Goal: Communication & Community: Answer question/provide support

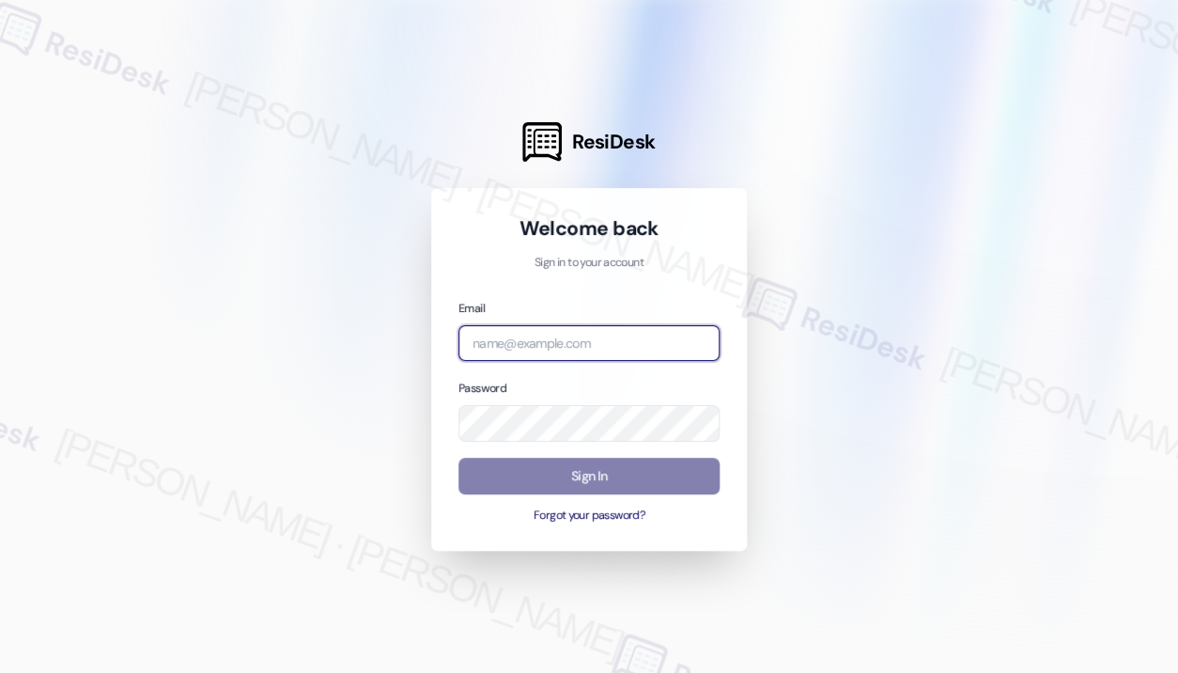
click at [561, 349] on input "email" at bounding box center [588, 343] width 261 height 37
type input "automated-surveys-haven_residential-[PERSON_NAME].roles@haven_[DOMAIN_NAME]"
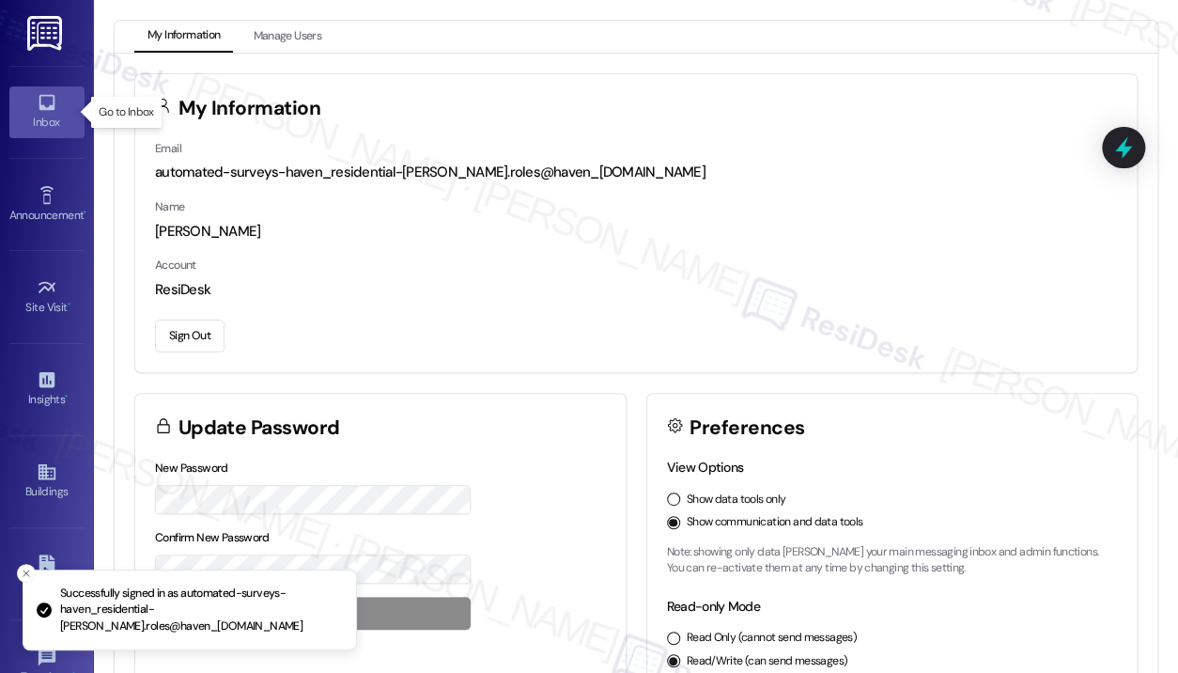
click at [55, 102] on link "Inbox" at bounding box center [46, 111] width 75 height 51
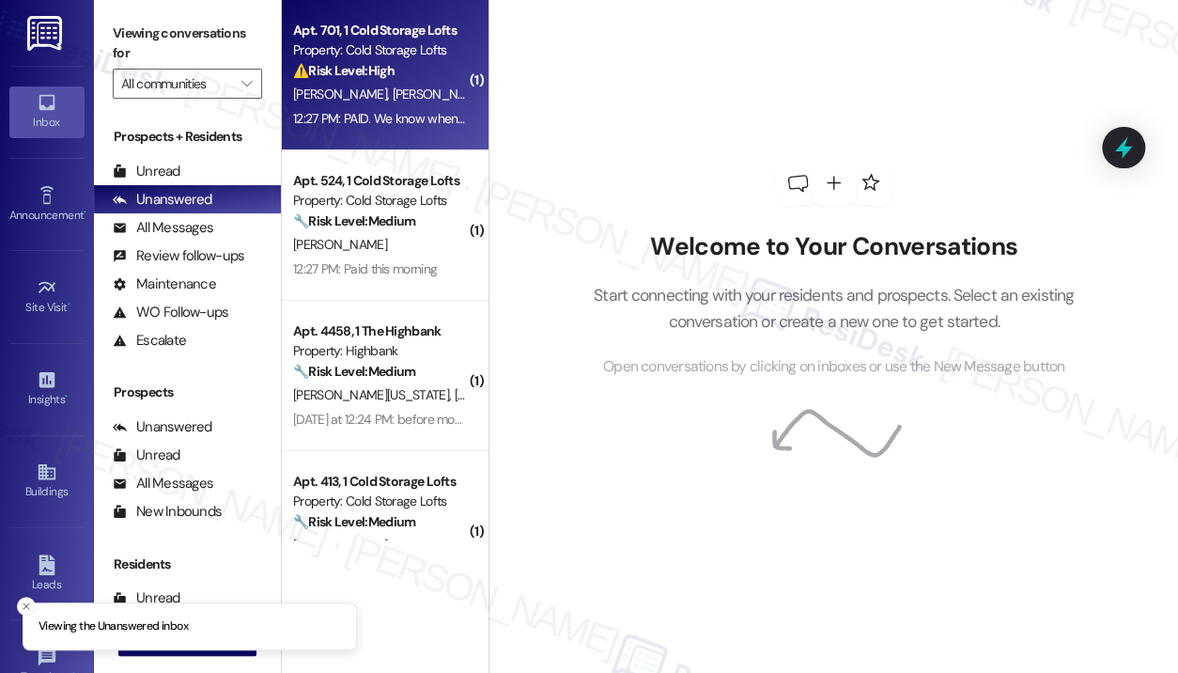
click at [406, 112] on div "12:27 PM: PAID. We know when our rent is due, thanks for the overly excessive r…" at bounding box center [663, 118] width 741 height 17
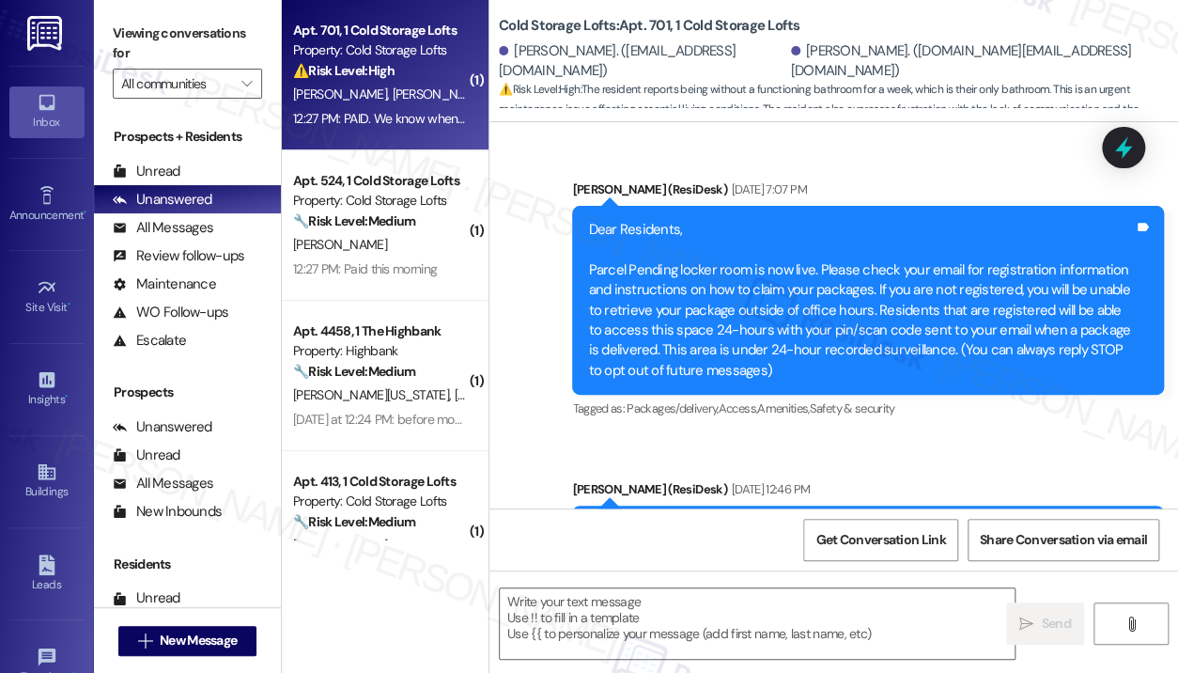
type textarea "Fetching suggested responses. Please feel free to read through the conversation…"
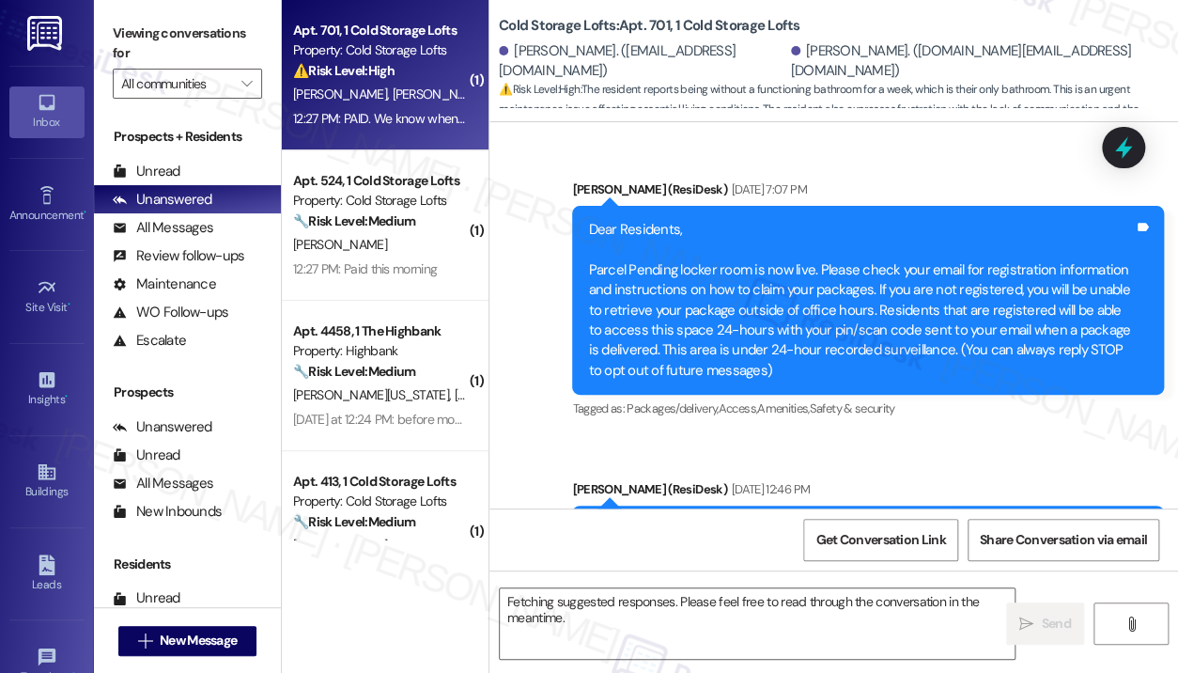
scroll to position [43517, 0]
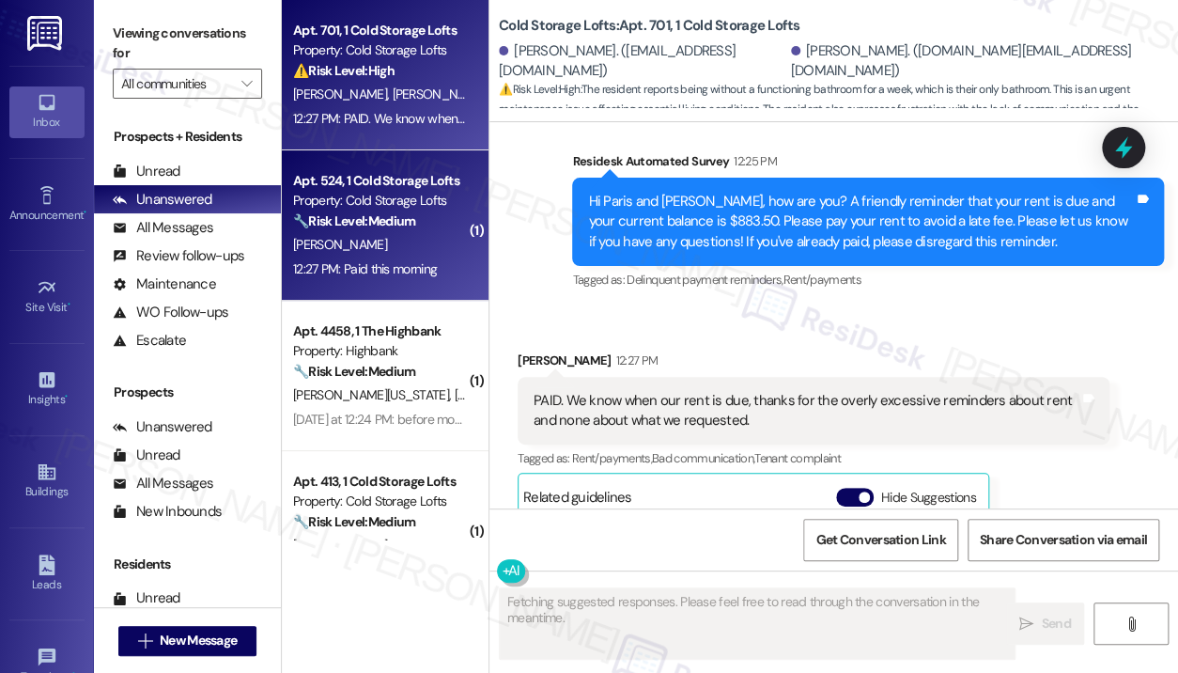
click at [431, 237] on div "[PERSON_NAME]" at bounding box center [380, 244] width 178 height 23
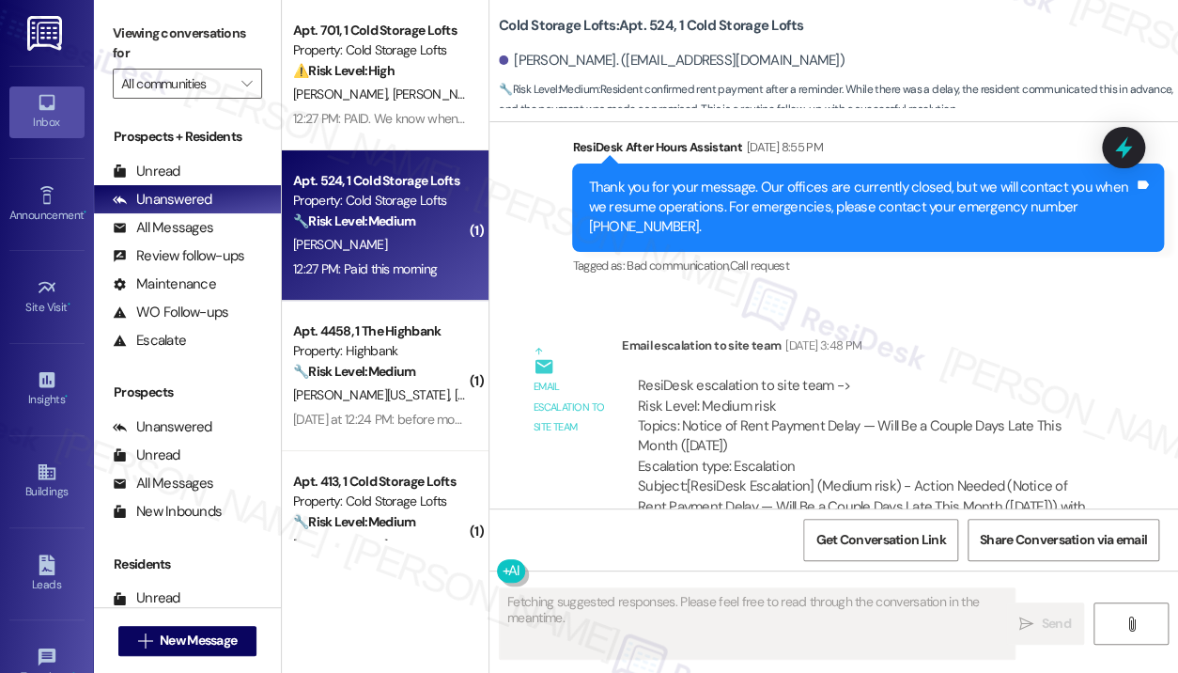
scroll to position [27760, 0]
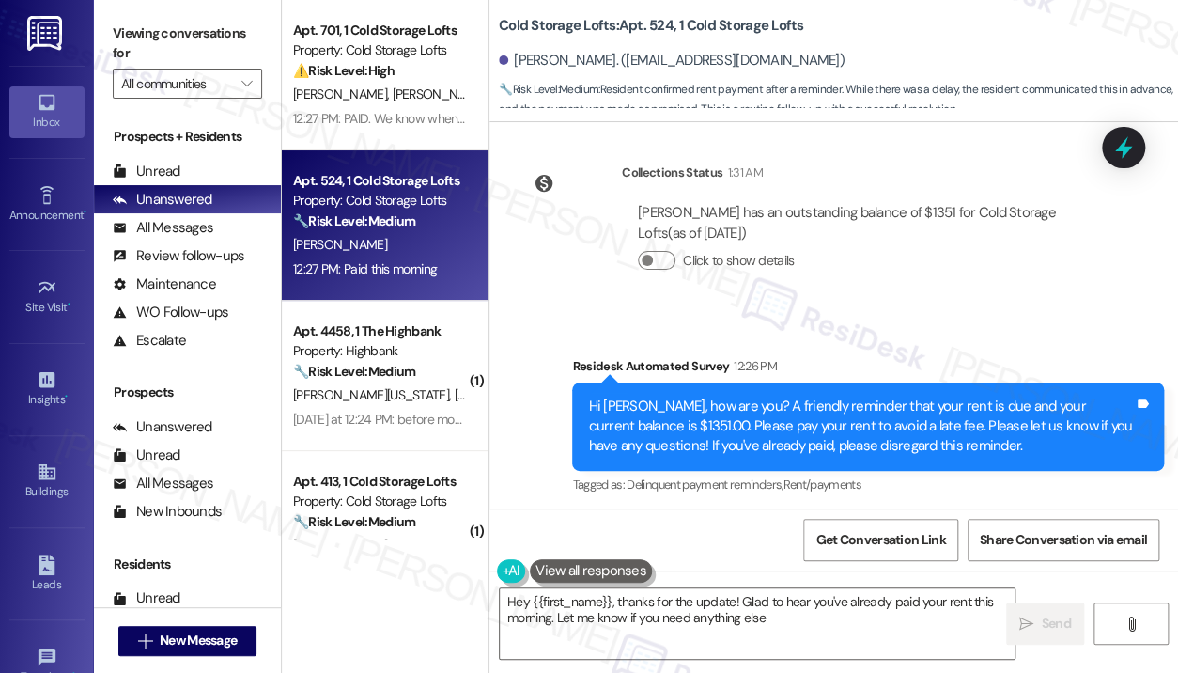
type textarea "Hey {{first_name}}, thanks for the update! Glad to hear you've already paid you…"
click at [867, 615] on textarea "Hey {{first_name}}, thanks for the update! Glad to hear you've already paid you…" at bounding box center [757, 623] width 515 height 70
click at [1060, 618] on span "Send" at bounding box center [1055, 623] width 29 height 20
click at [971, 60] on div "[PERSON_NAME]. ([EMAIL_ADDRESS][DOMAIN_NAME])" at bounding box center [838, 61] width 679 height 38
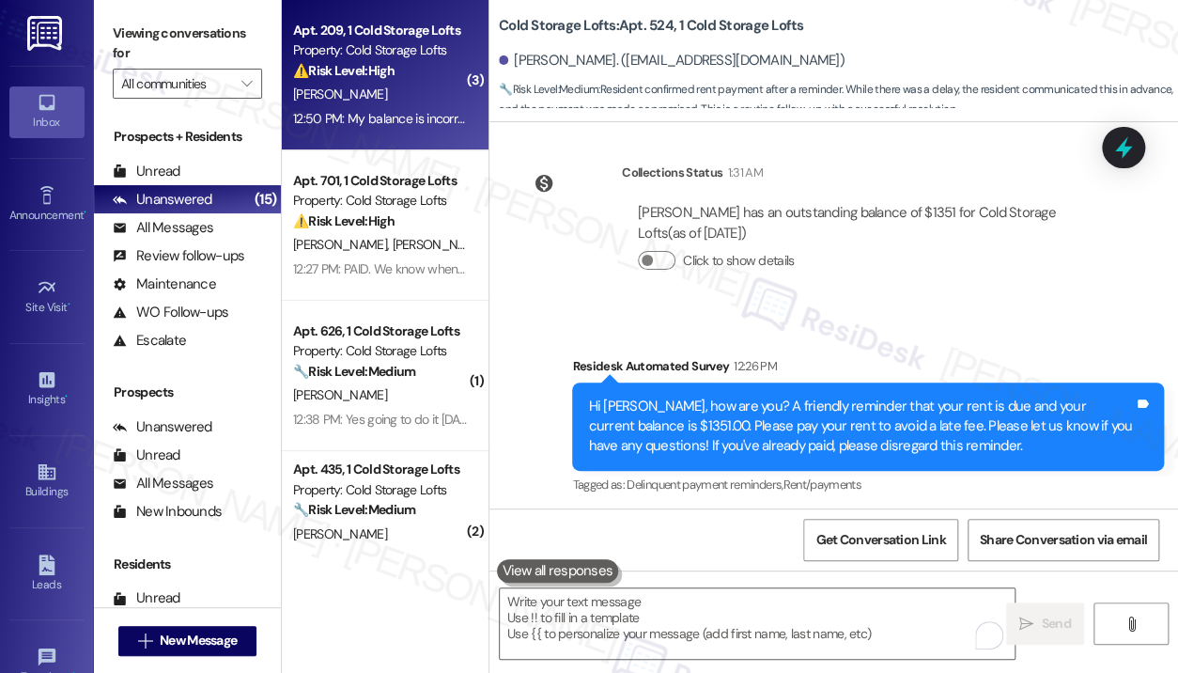
click at [427, 89] on div "[PERSON_NAME]" at bounding box center [380, 94] width 178 height 23
type textarea "Fetching suggested responses. Please feel free to read through the conversation…"
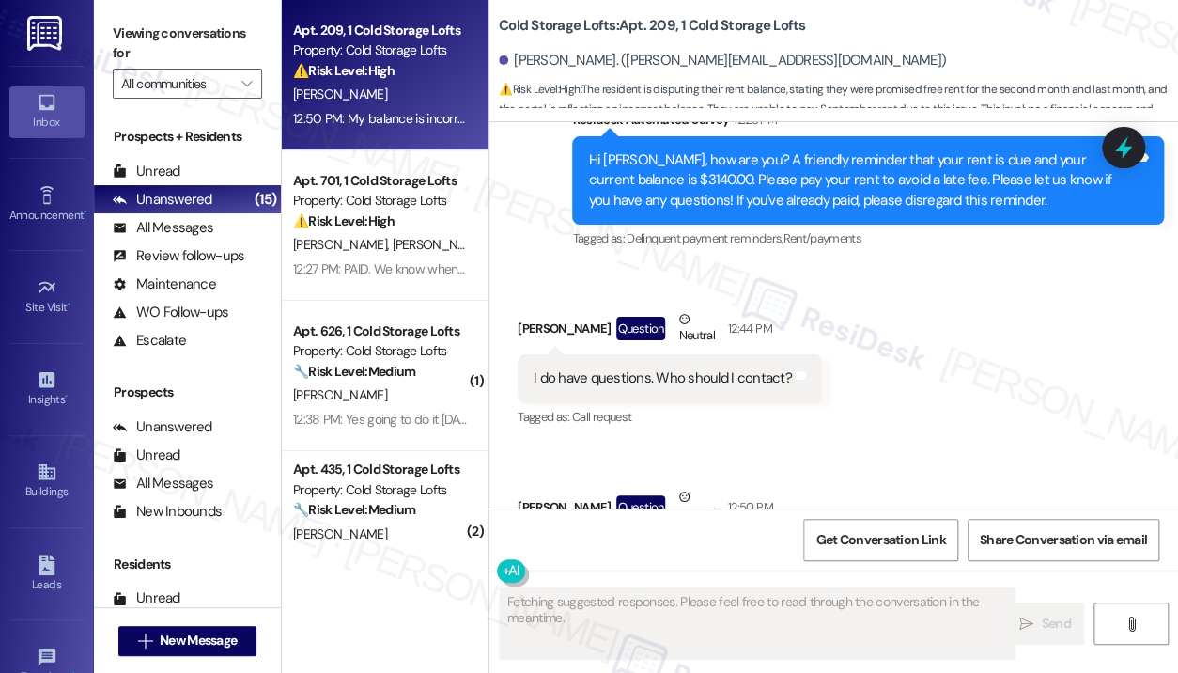
scroll to position [1888, 0]
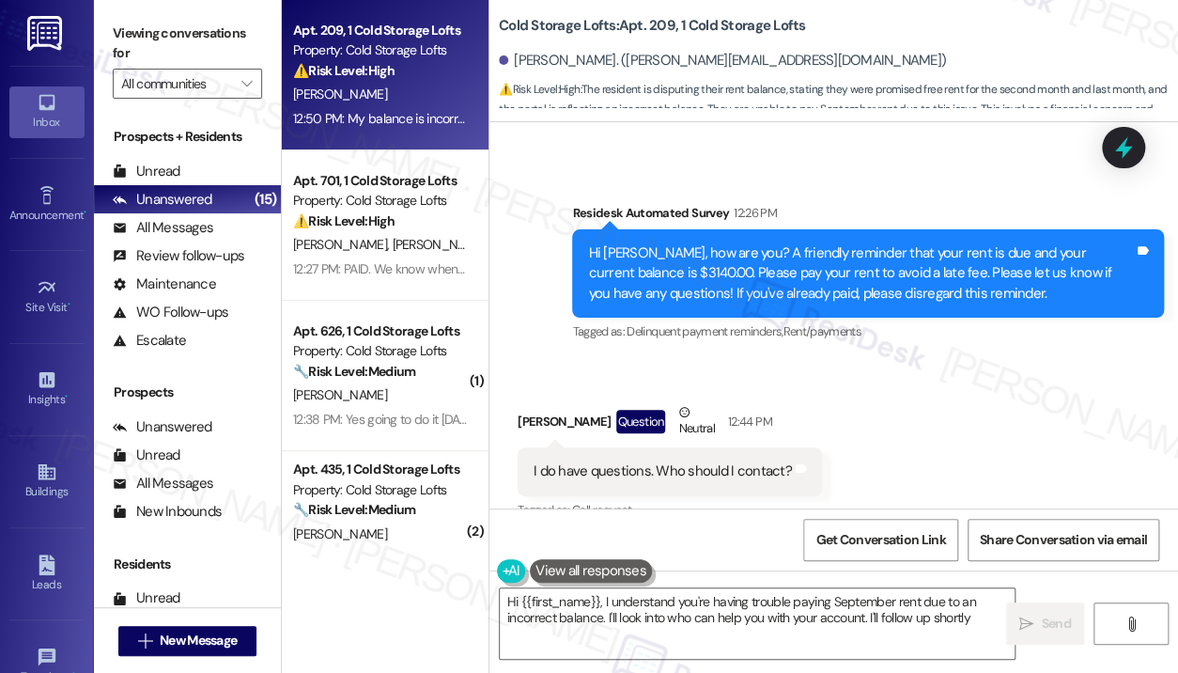
type textarea "Hi {{first_name}}, I understand you're having trouble paying September rent due…"
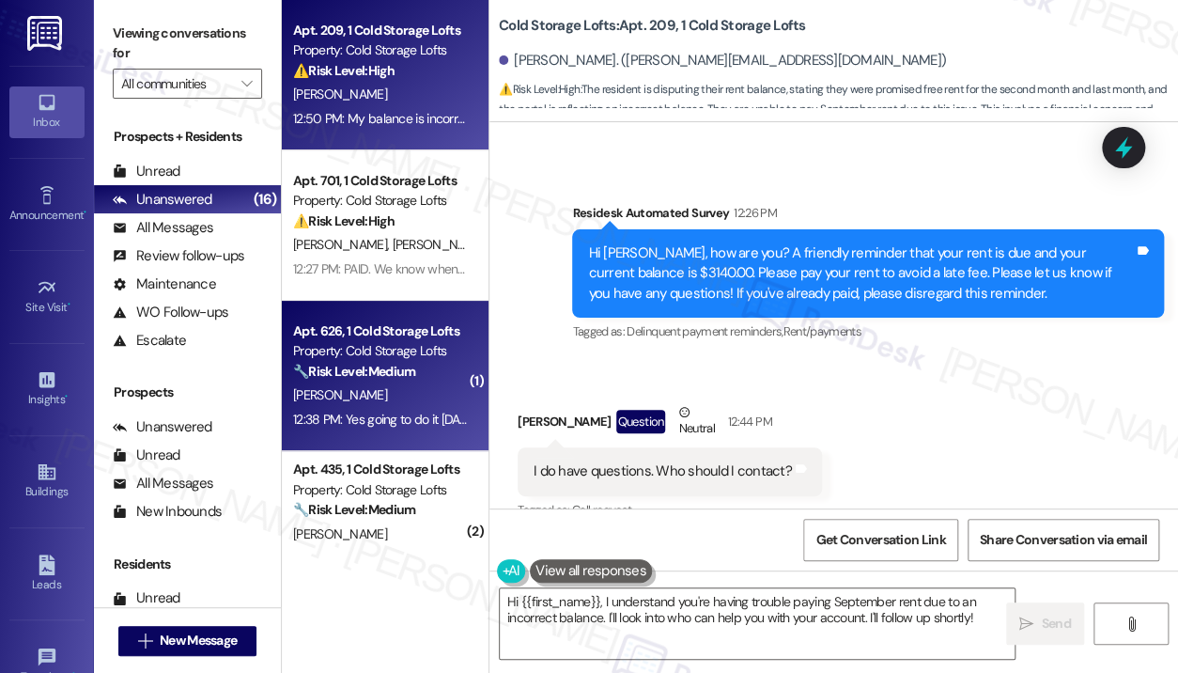
click at [323, 334] on div "Apt. 626, 1 Cold Storage Lofts" at bounding box center [380, 331] width 174 height 20
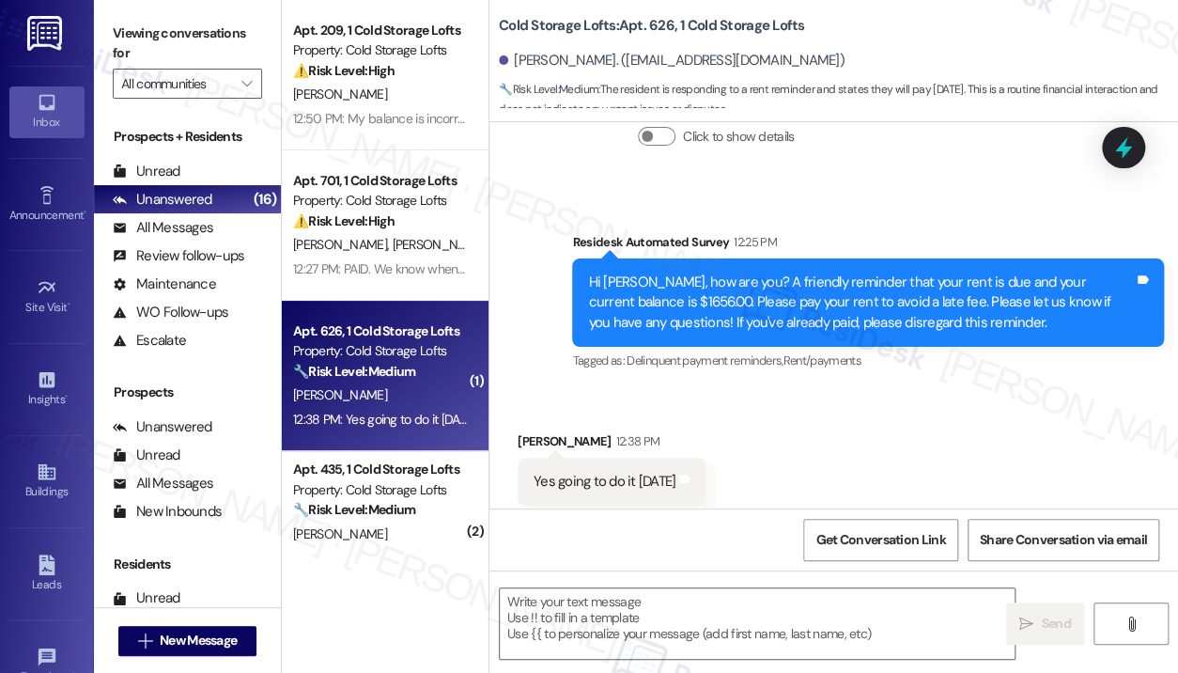
type textarea "Fetching suggested responses. Please feel free to read through the conversation…"
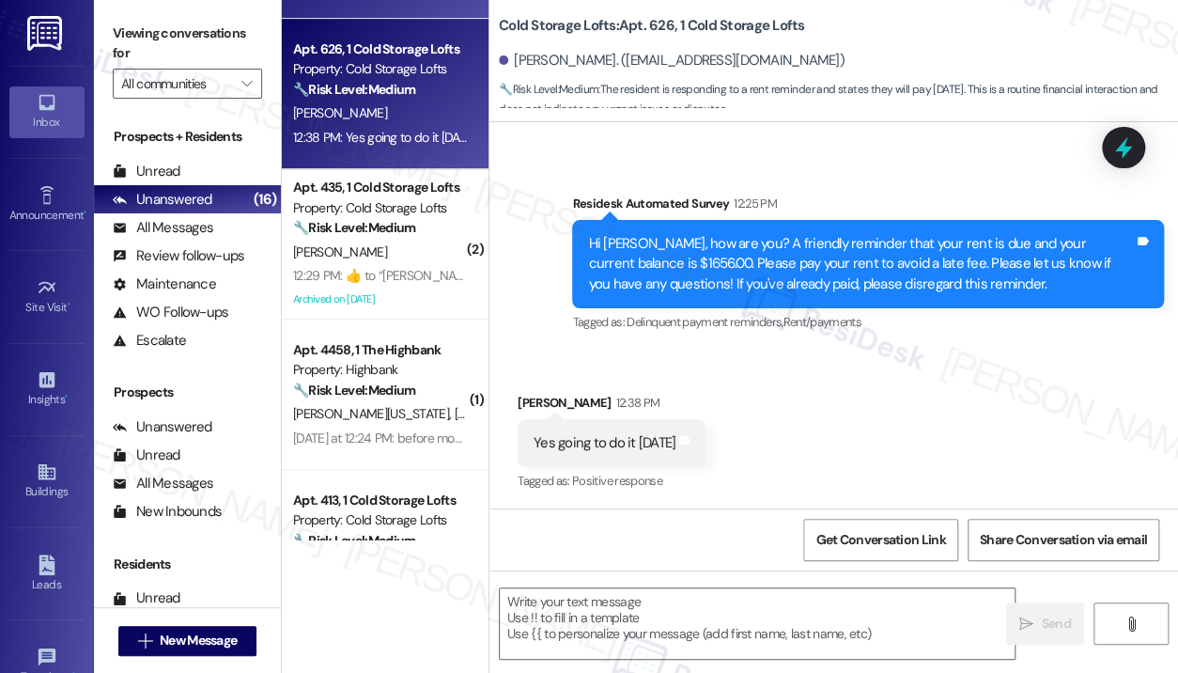
scroll to position [376, 0]
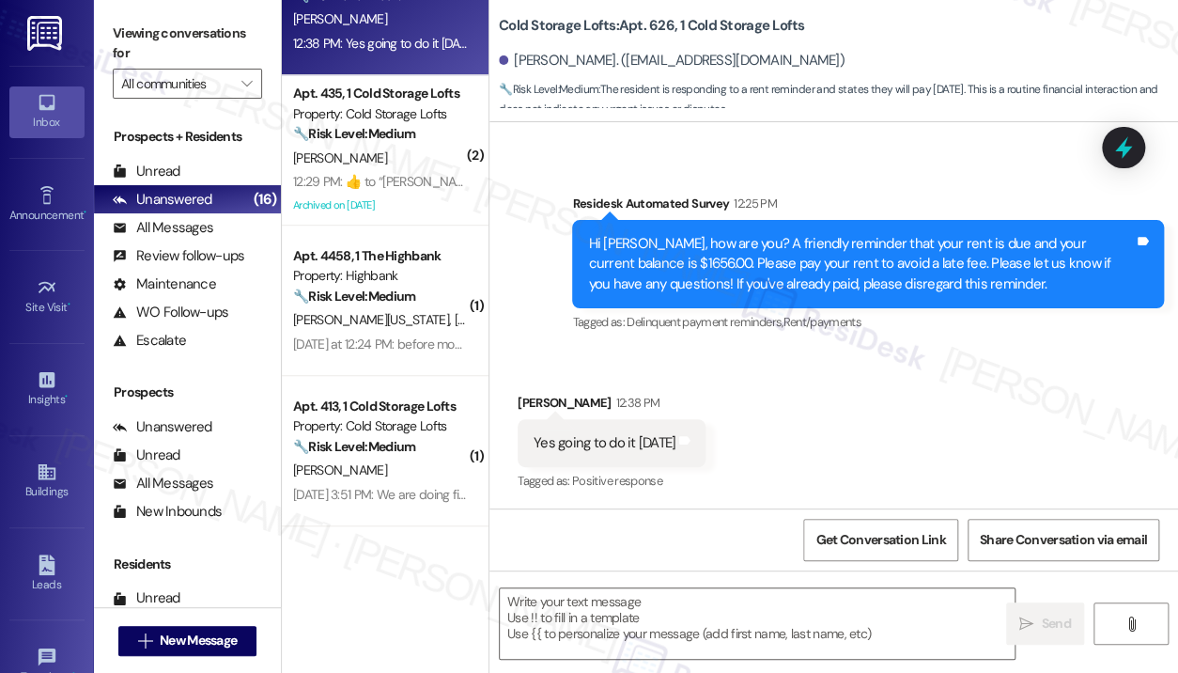
click at [373, 309] on div "[PERSON_NAME][US_STATE] [PERSON_NAME]" at bounding box center [380, 319] width 178 height 23
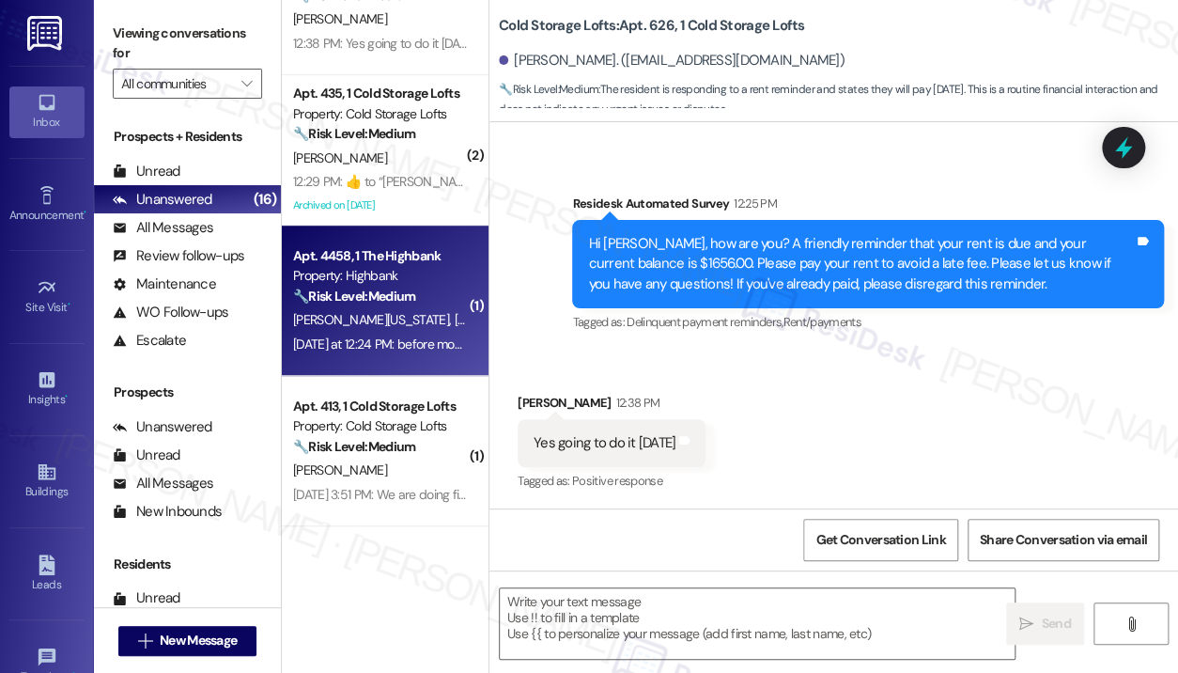
type textarea "Fetching suggested responses. Please feel free to read through the conversation…"
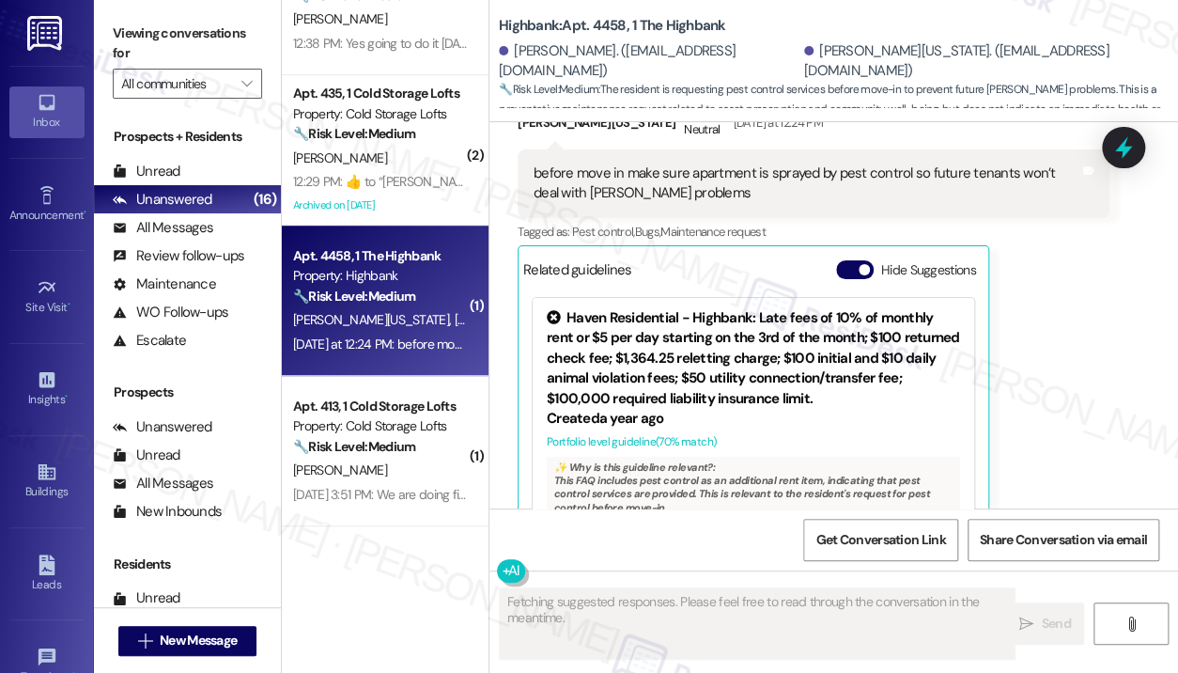
scroll to position [454, 0]
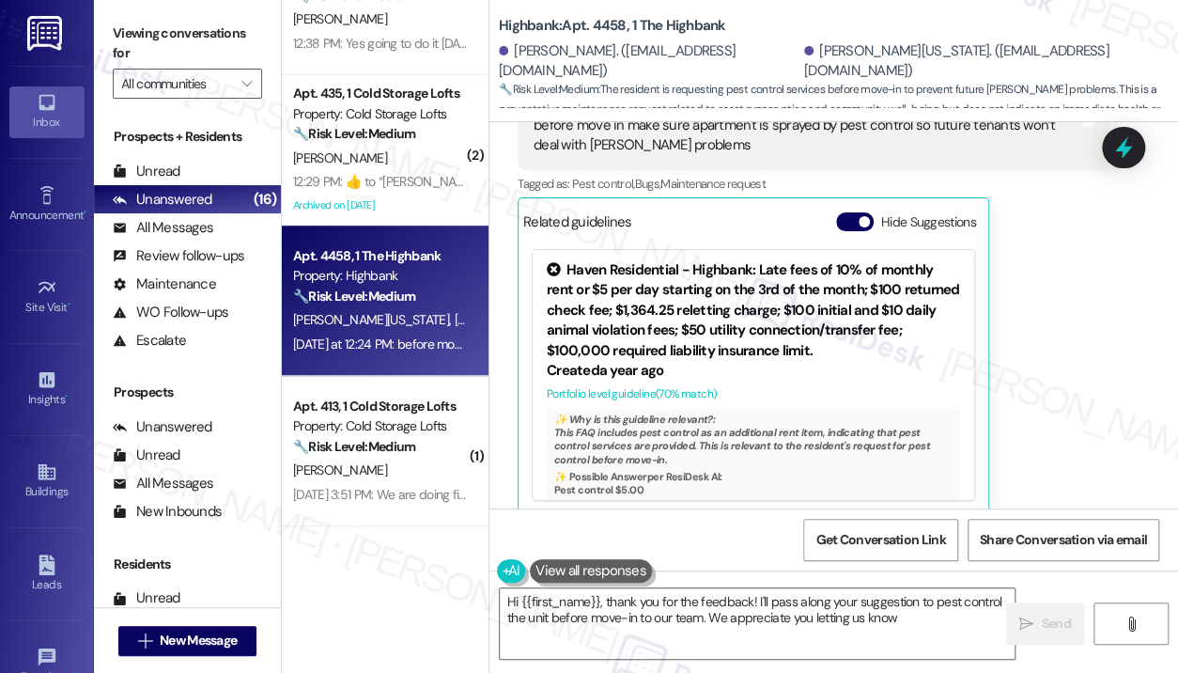
type textarea "Hi {{first_name}}, thank you for the feedback! I'll pass along your suggestion …"
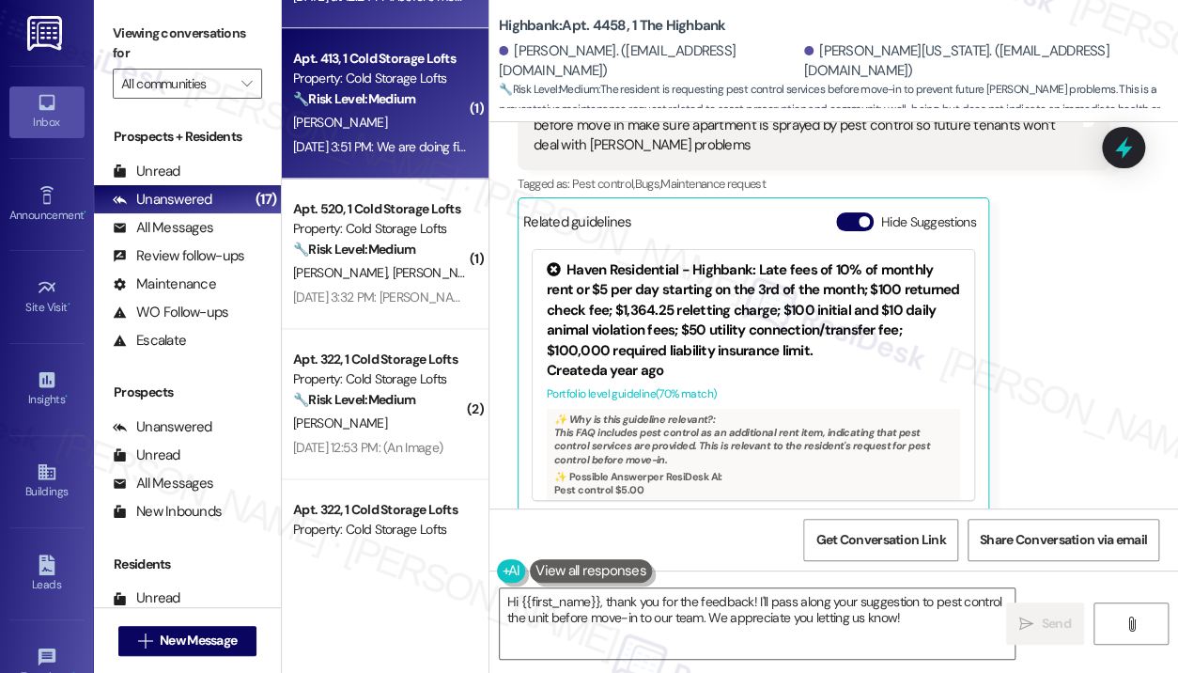
scroll to position [752, 0]
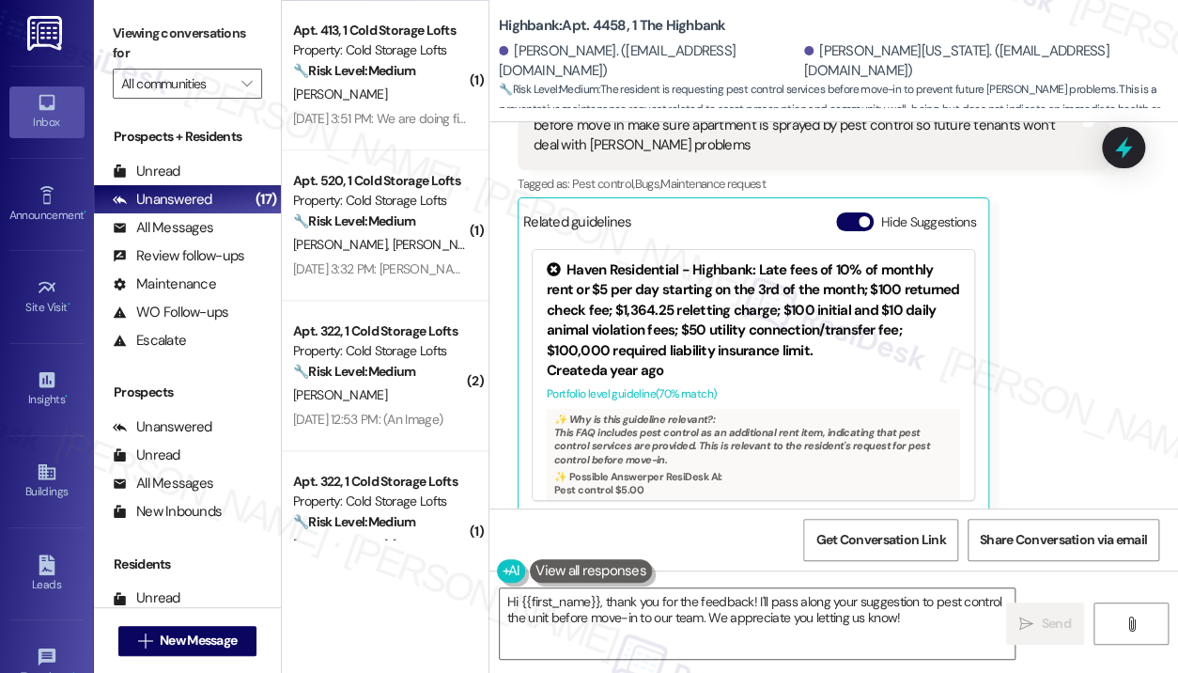
click at [443, 380] on div "🔧 Risk Level: Medium The resident sent a payment receipt. This is a routine upd…" at bounding box center [380, 372] width 174 height 20
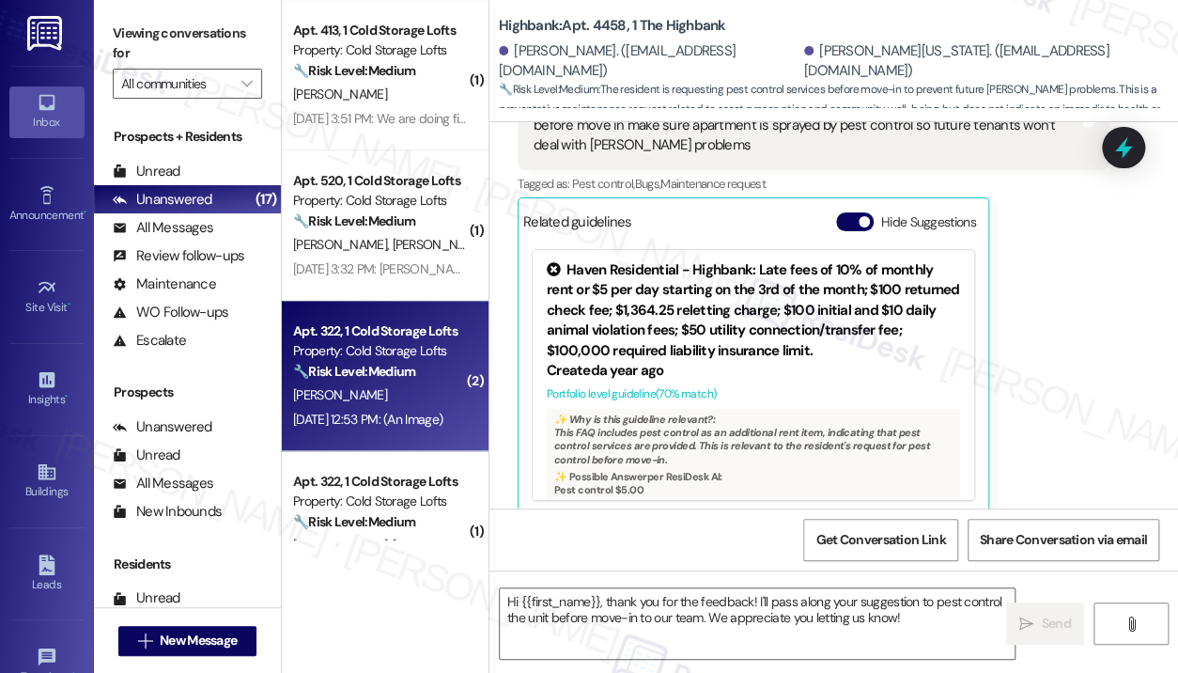
type textarea "Fetching suggested responses. Please feel free to read through the conversation…"
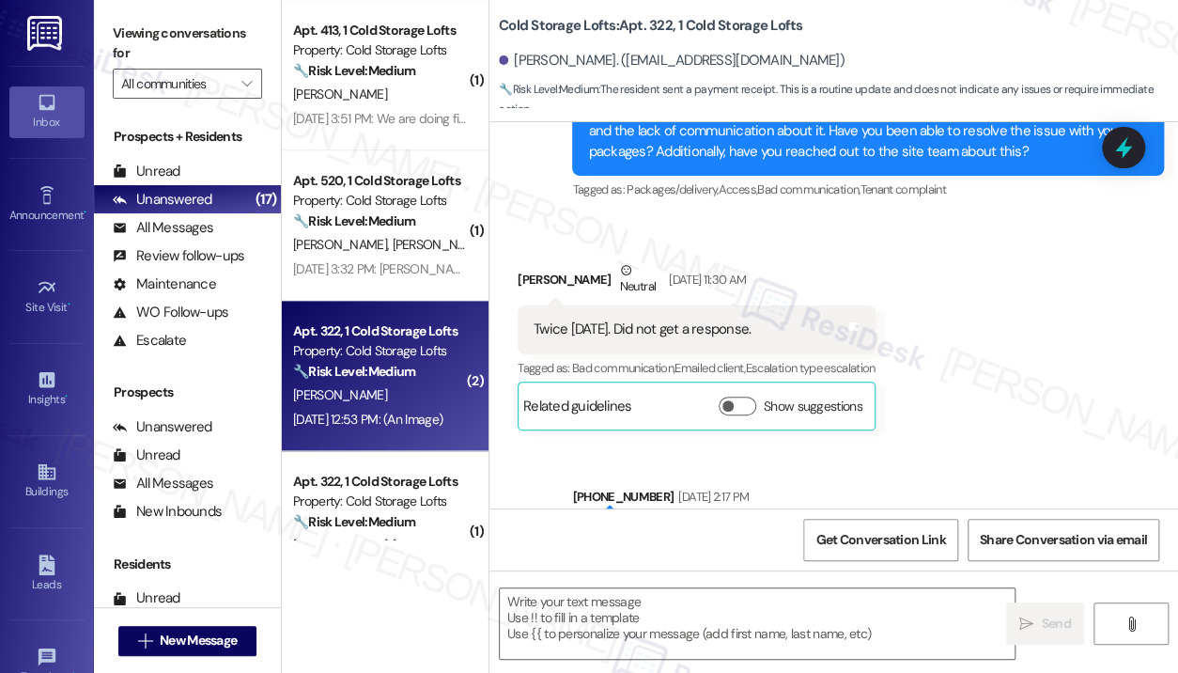
type textarea "Fetching suggested responses. Please feel free to read through the conversation…"
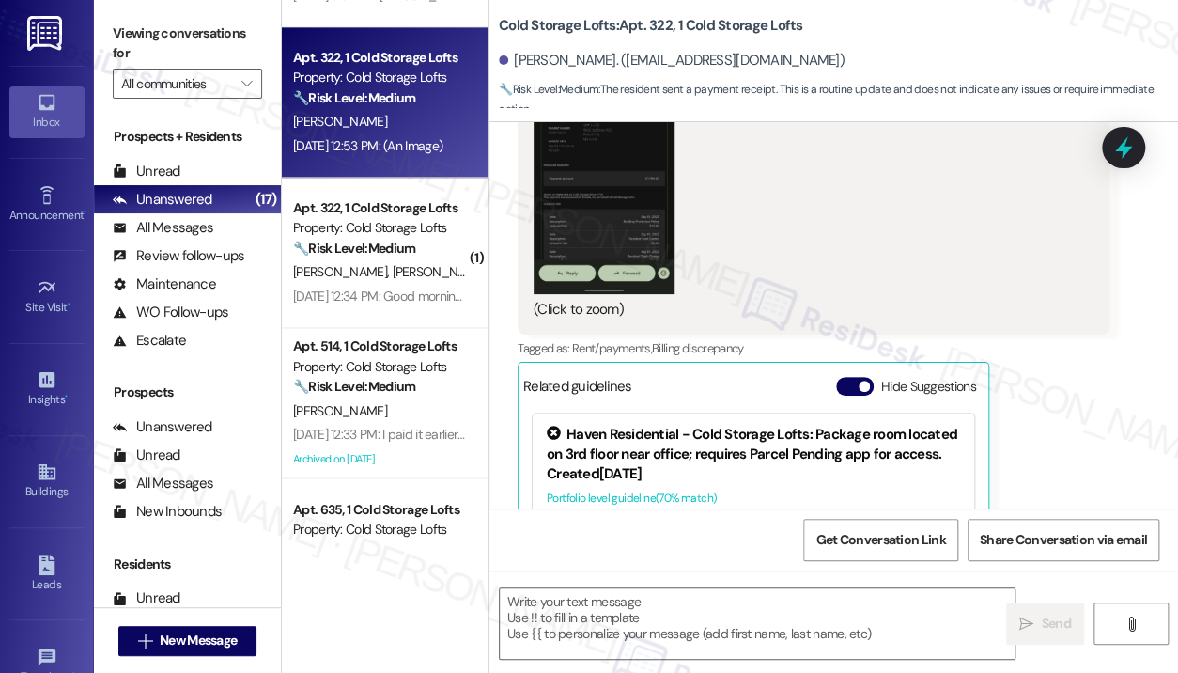
scroll to position [1033, 0]
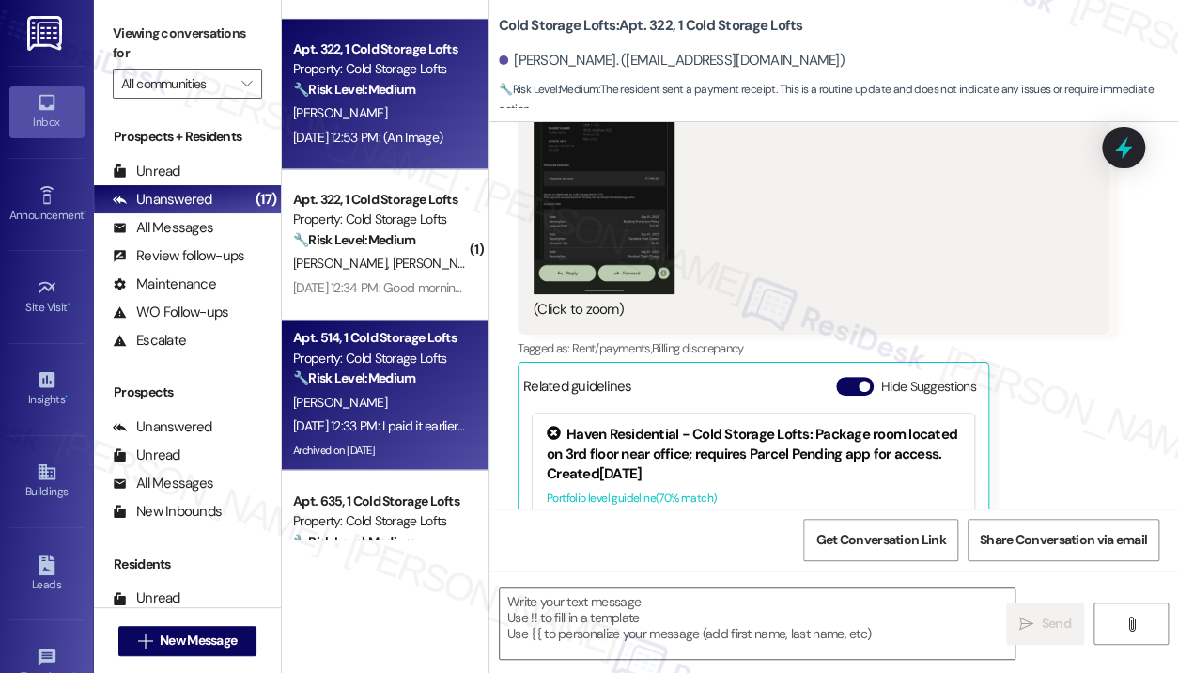
click at [368, 363] on div "Property: Cold Storage Lofts" at bounding box center [380, 359] width 174 height 20
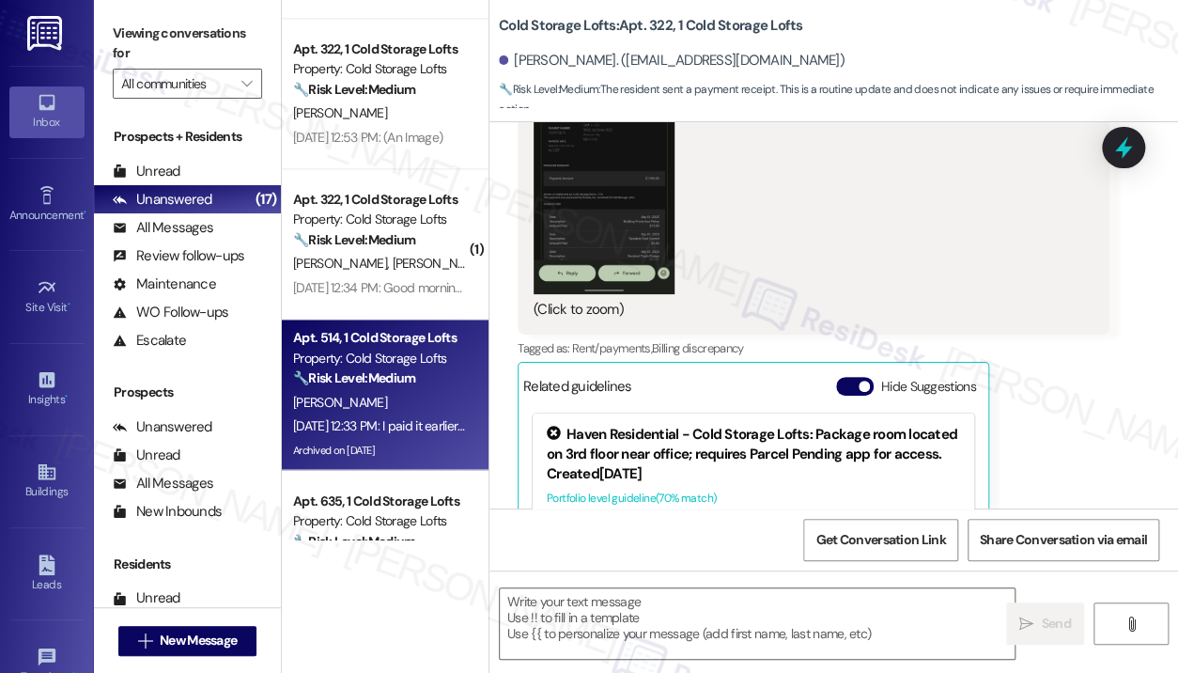
type textarea "Fetching suggested responses. Please feel free to read through the conversation…"
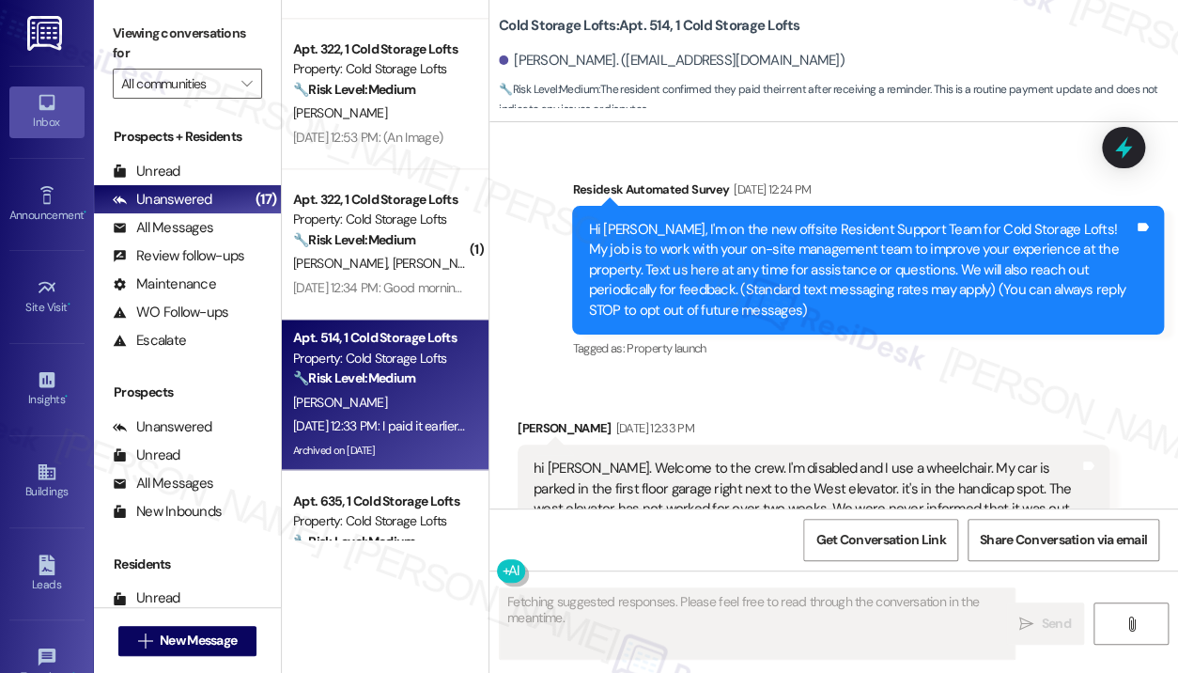
scroll to position [61661, 0]
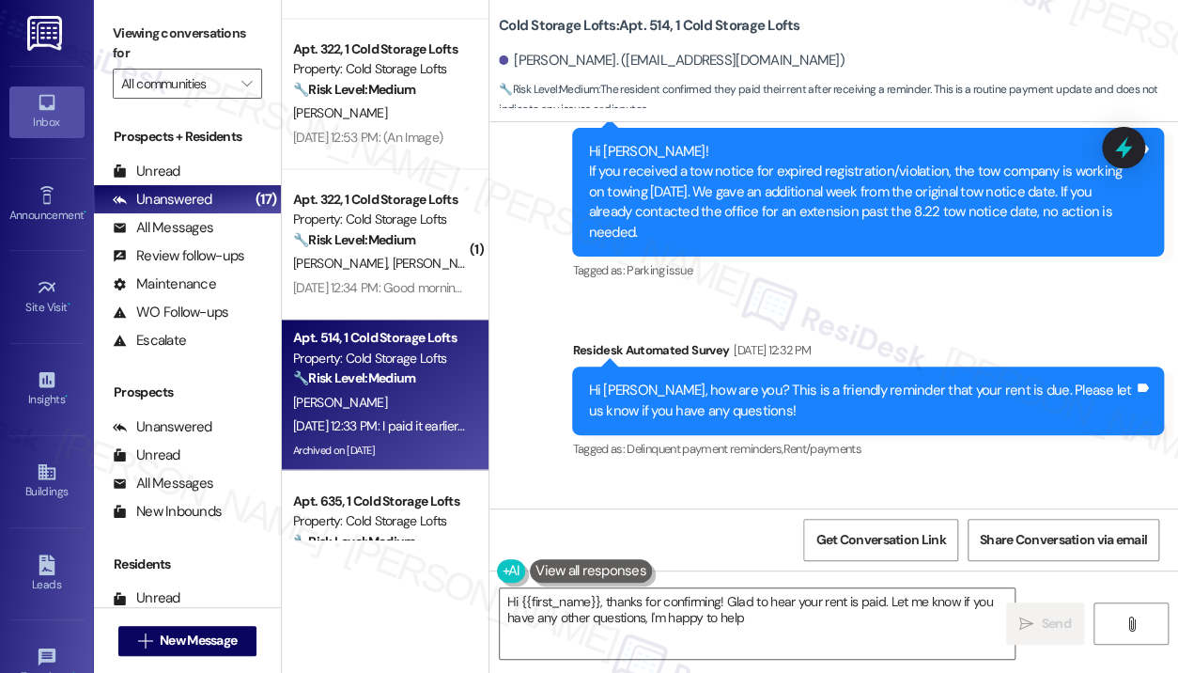
type textarea "Hi {{first_name}}, thanks for confirming! Glad to hear your rent is paid. Let m…"
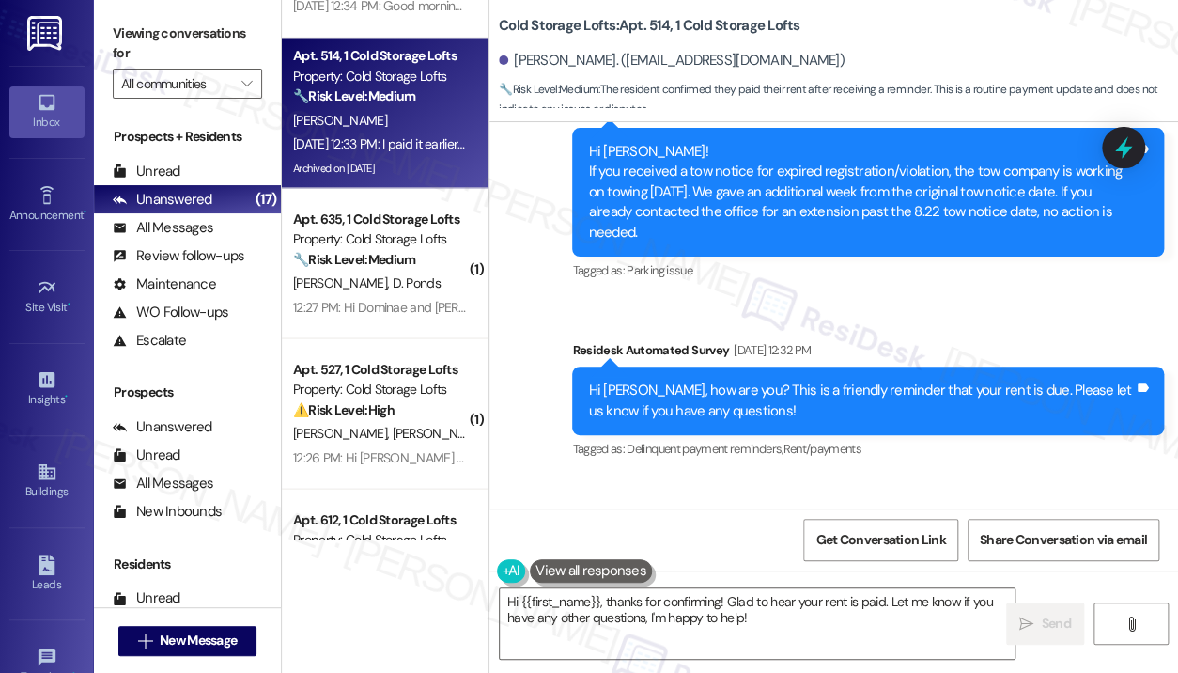
scroll to position [1409, 0]
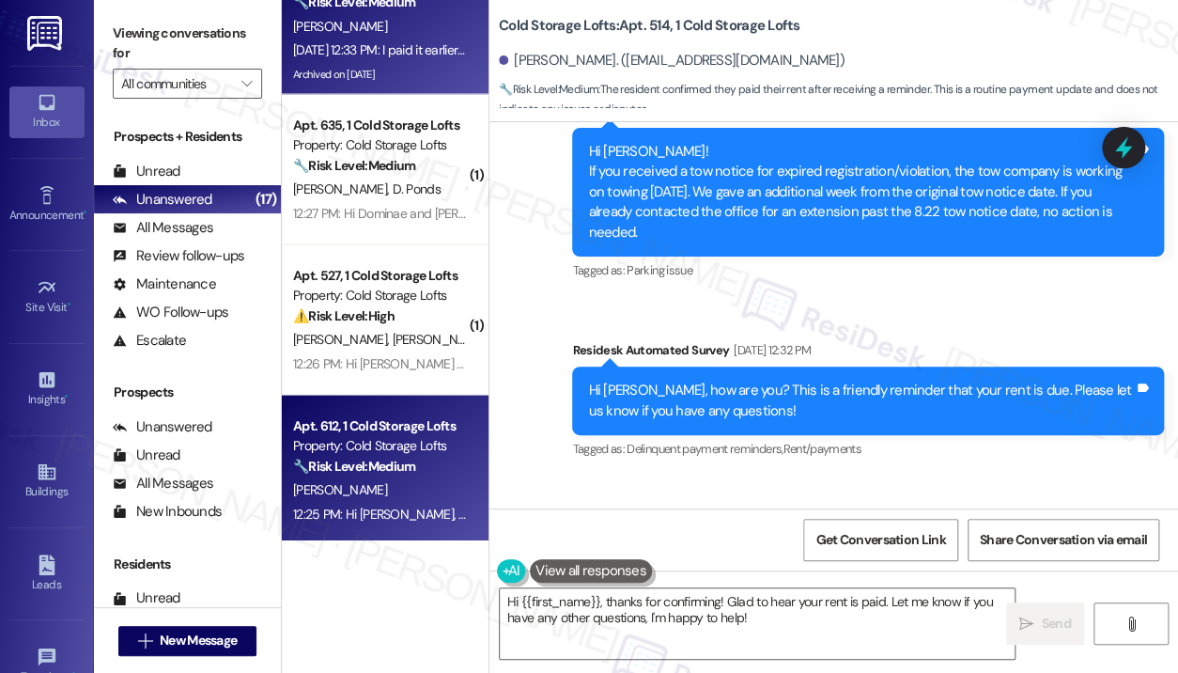
click at [380, 449] on div "Property: Cold Storage Lofts" at bounding box center [380, 445] width 174 height 20
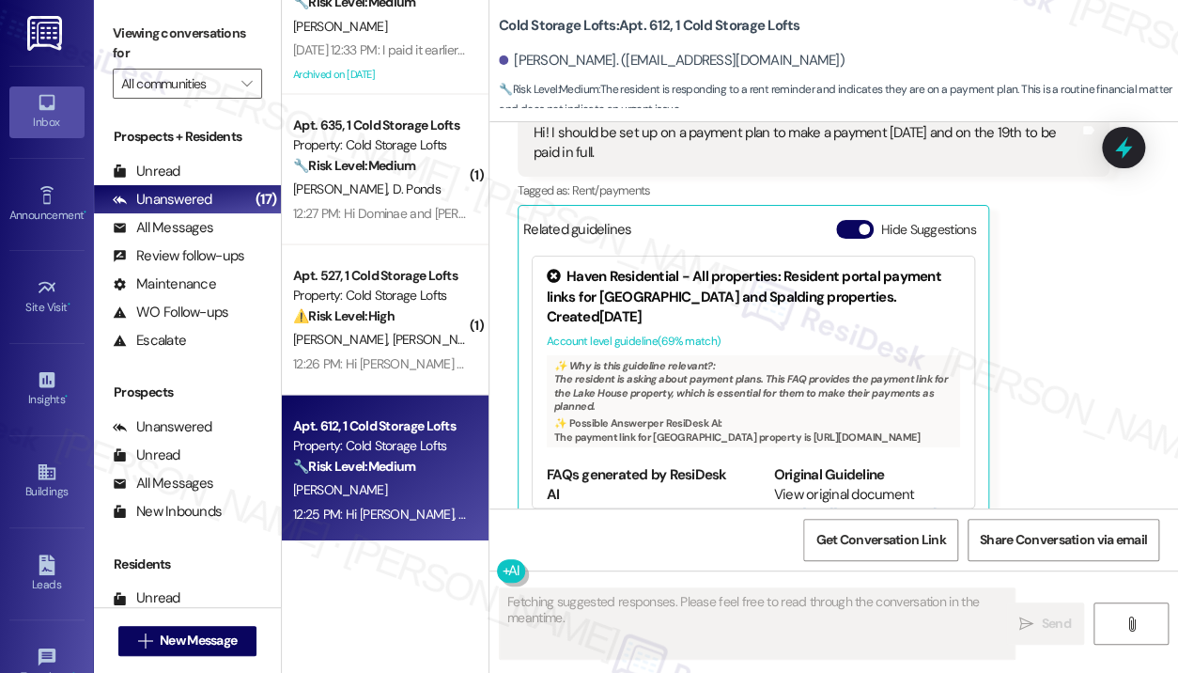
scroll to position [1155, 0]
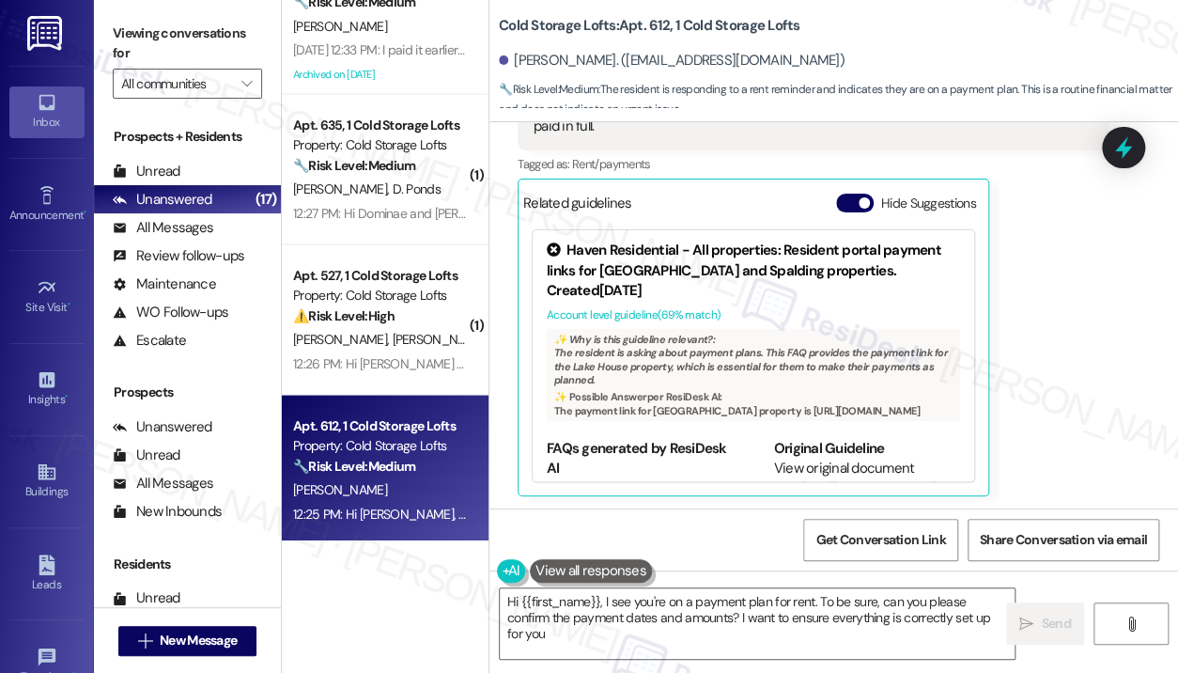
type textarea "Hi {{first_name}}, I see you're on a payment plan for rent. To be sure, can you…"
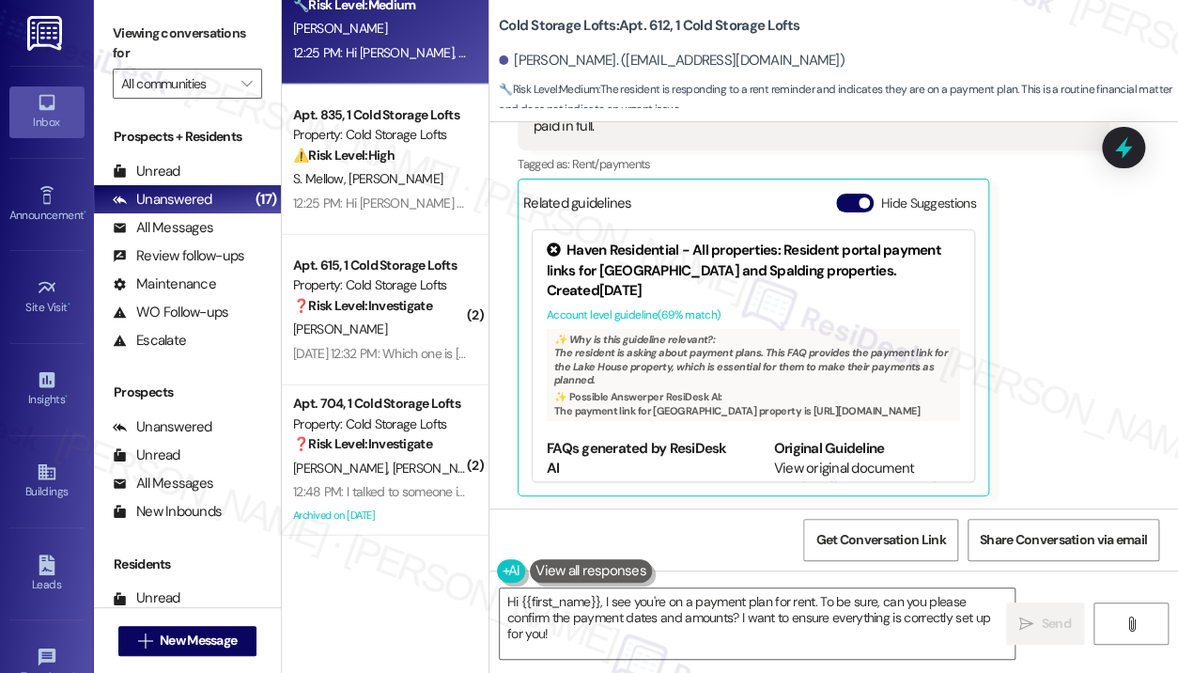
scroll to position [1879, 0]
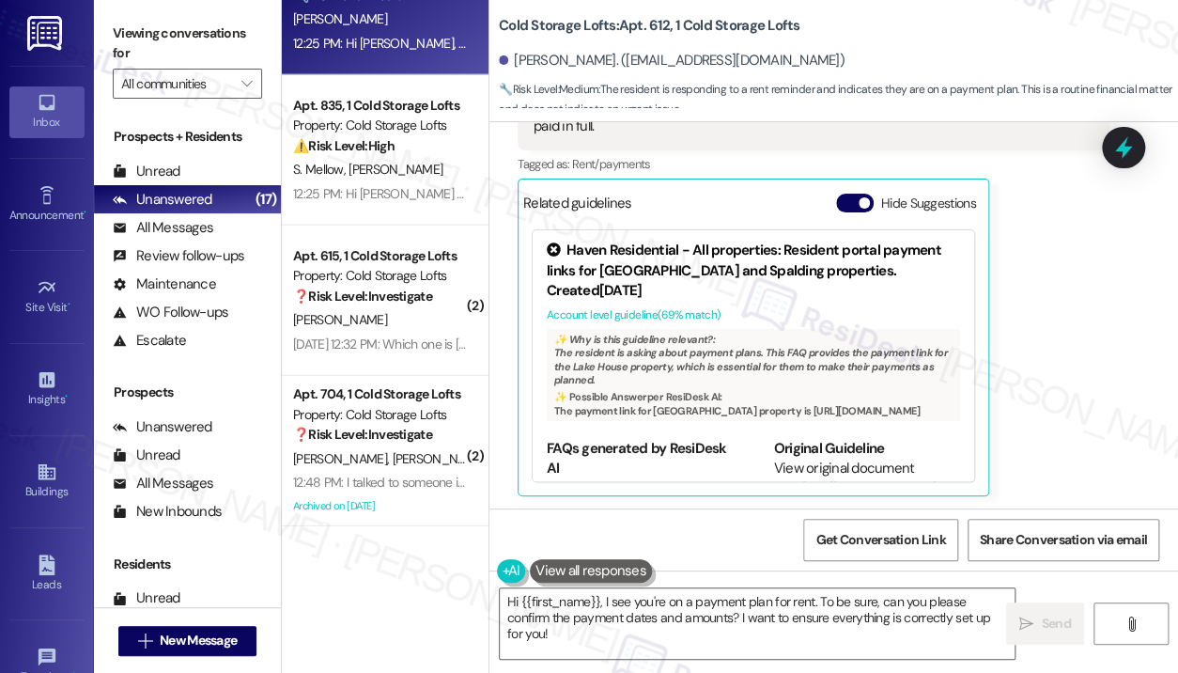
click at [417, 384] on div "Apt. 704, 1 Cold Storage Lofts" at bounding box center [380, 394] width 174 height 20
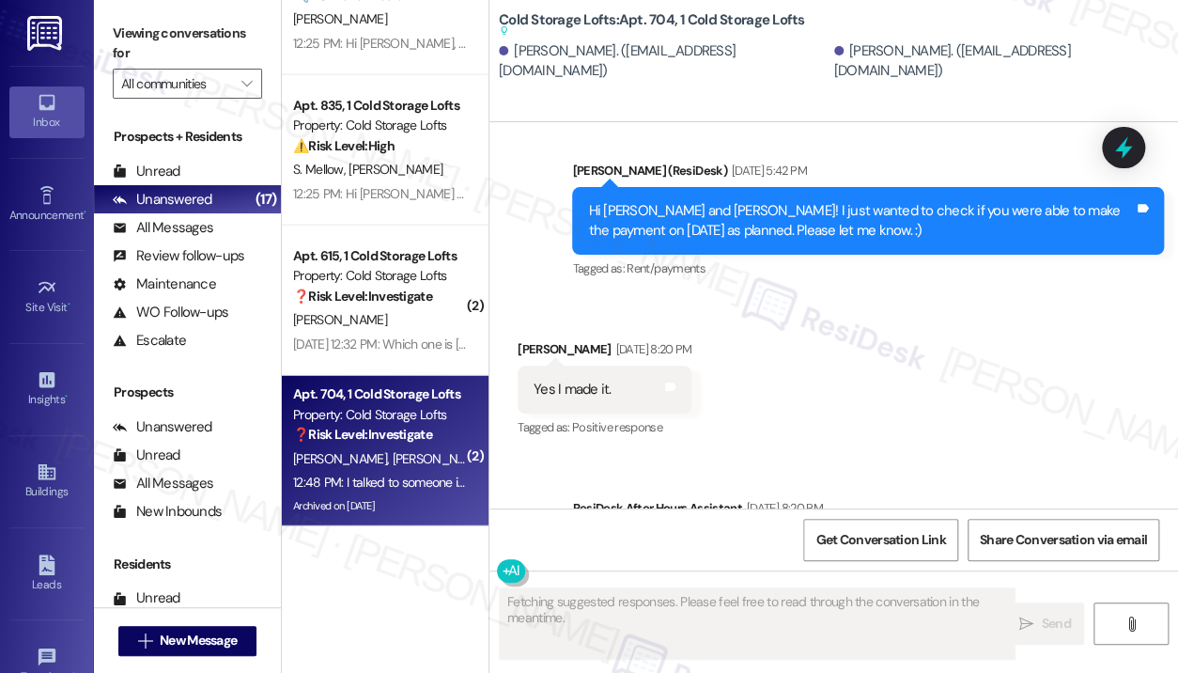
scroll to position [31060, 0]
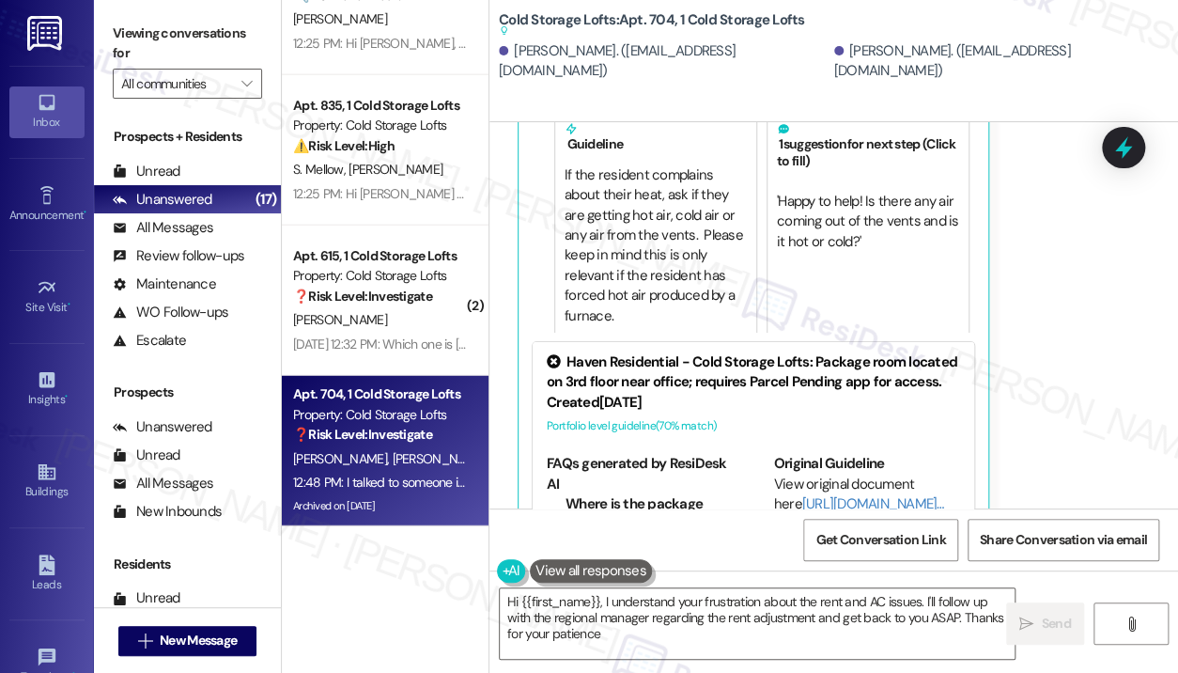
type textarea "Hi {{first_name}}, I understand your frustration about the rent and AC issues. …"
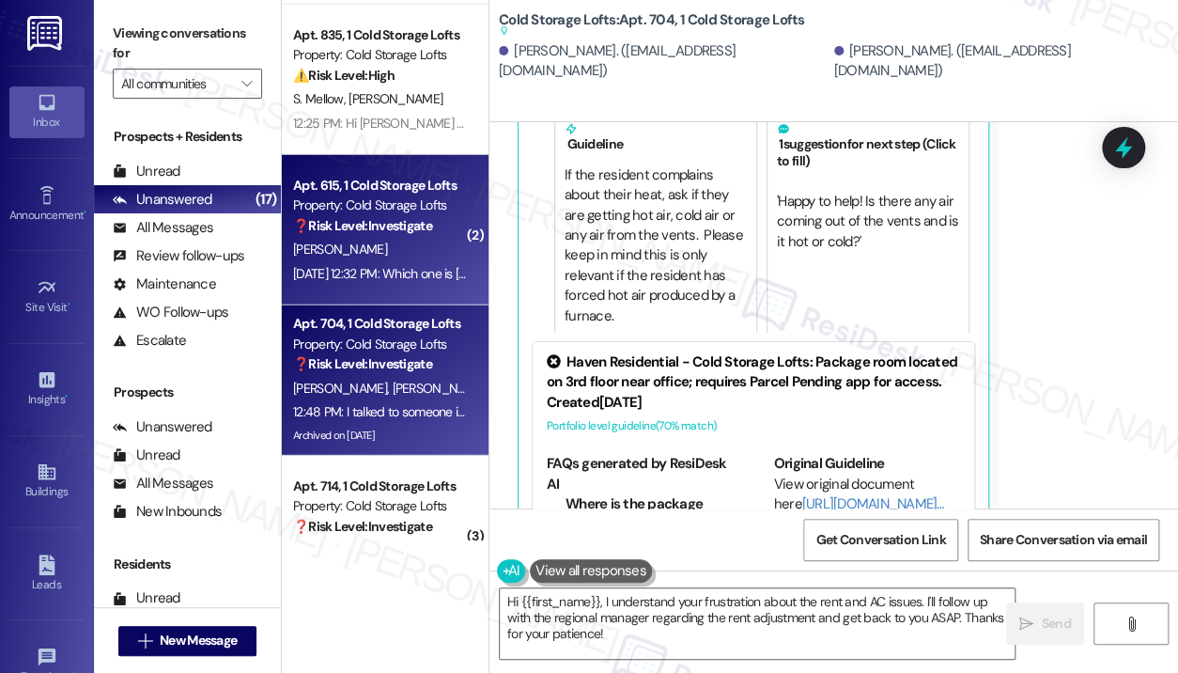
scroll to position [2015, 0]
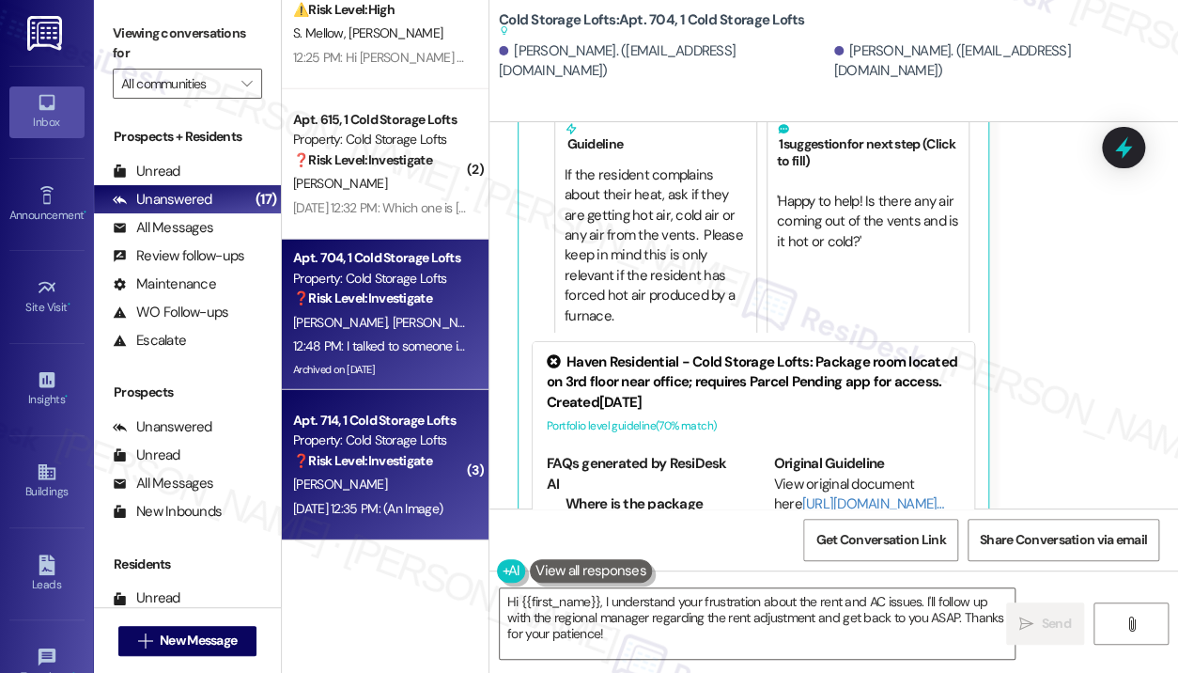
click at [342, 409] on div "Apt. 714, 1 Cold Storage Lofts Property: Cold Storage Lofts ❓ Risk Level: Inves…" at bounding box center [380, 441] width 178 height 64
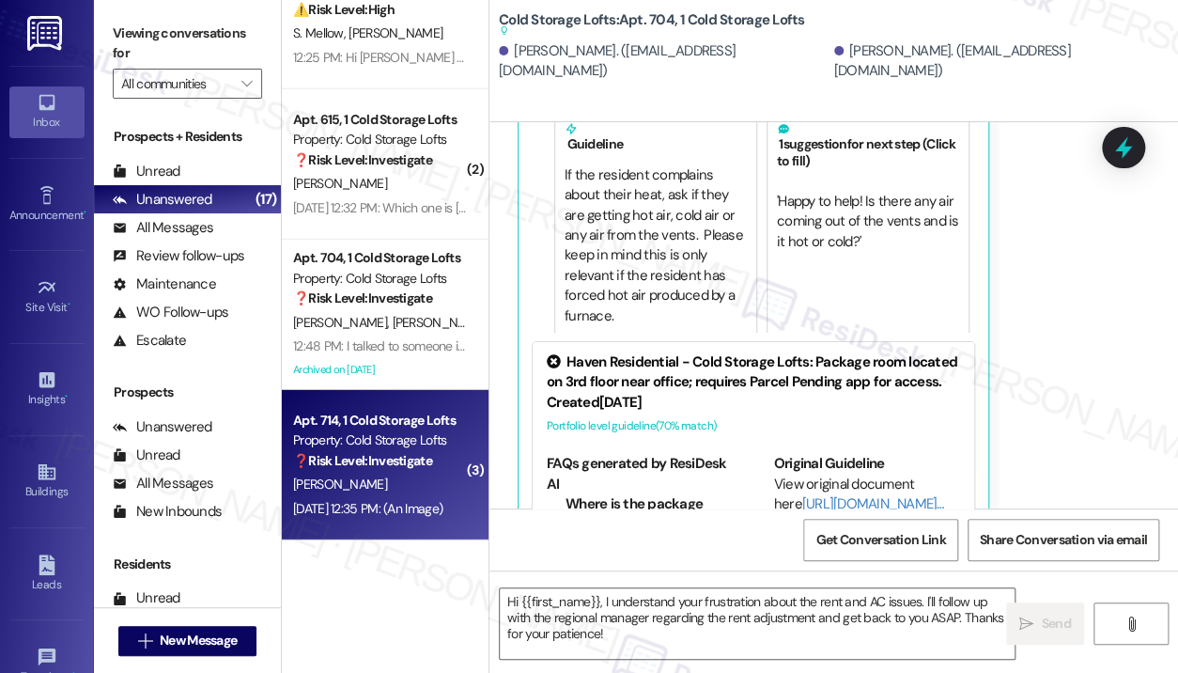
type textarea "Fetching suggested responses. Please feel free to read through the conversation…"
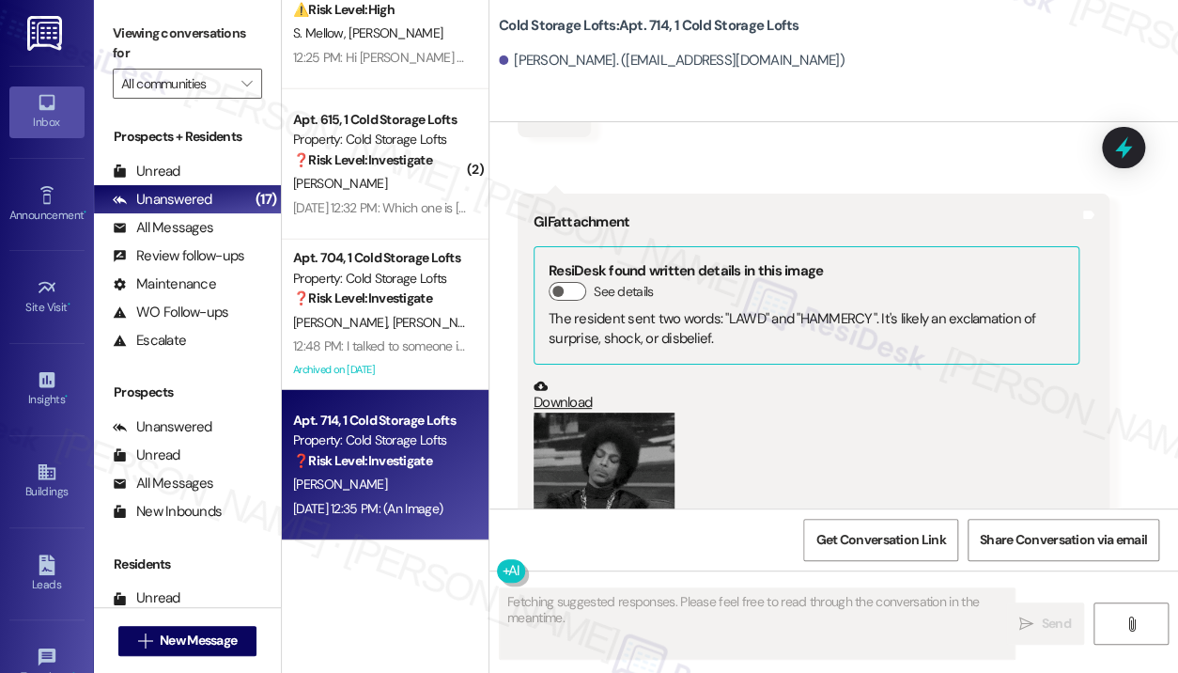
scroll to position [2884, 0]
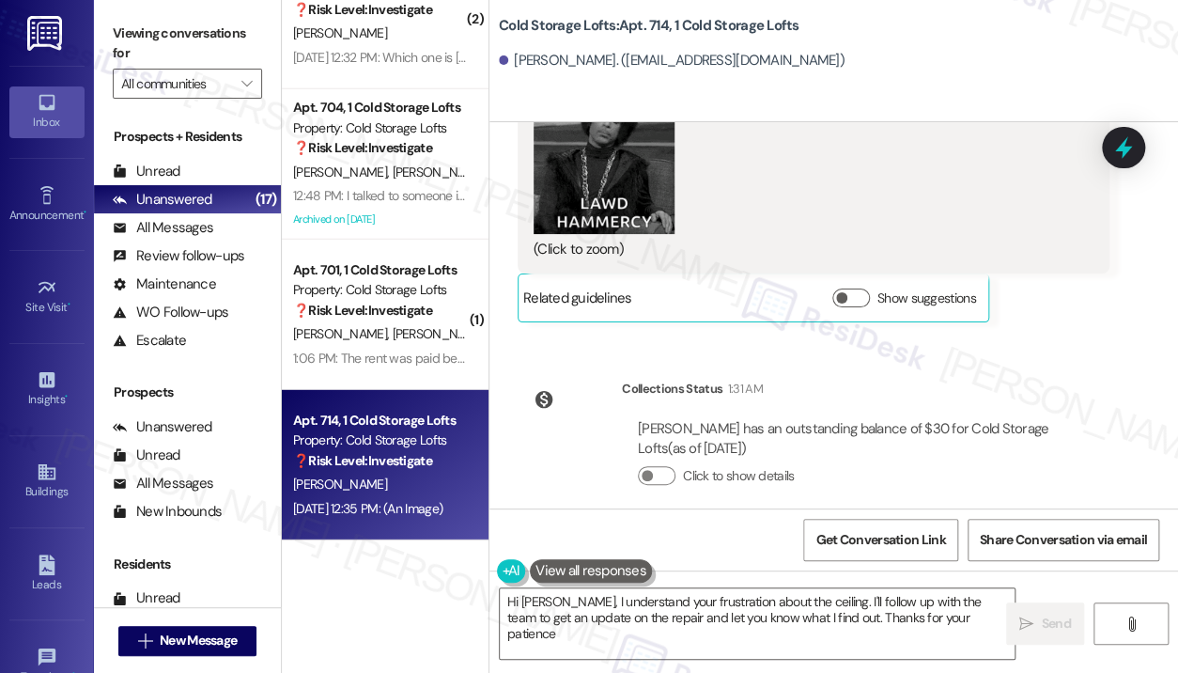
type textarea "Hi [PERSON_NAME], I understand your frustration about the ceiling. I'll follow …"
